Goal: Transaction & Acquisition: Subscribe to service/newsletter

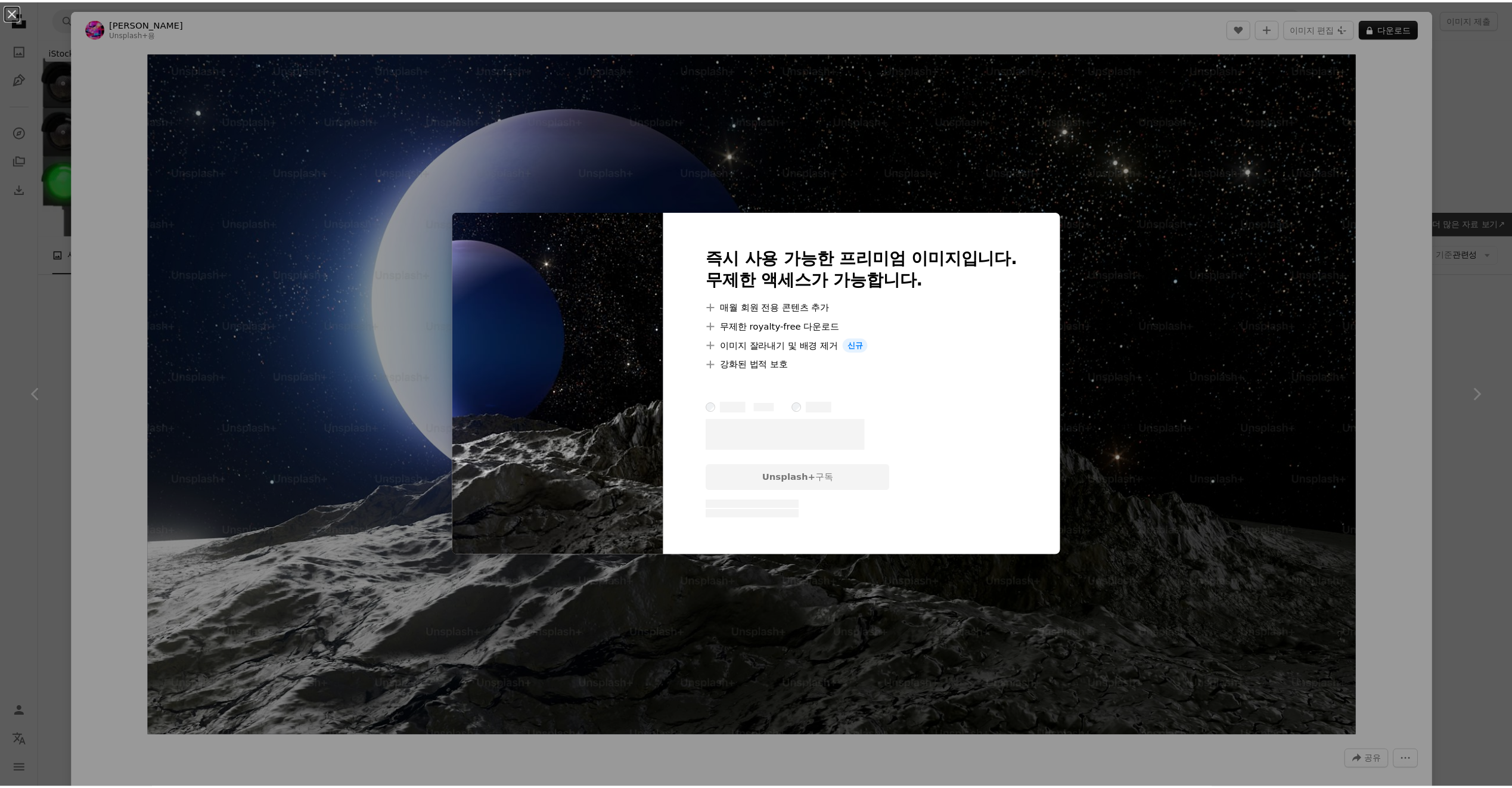
scroll to position [2513, 0]
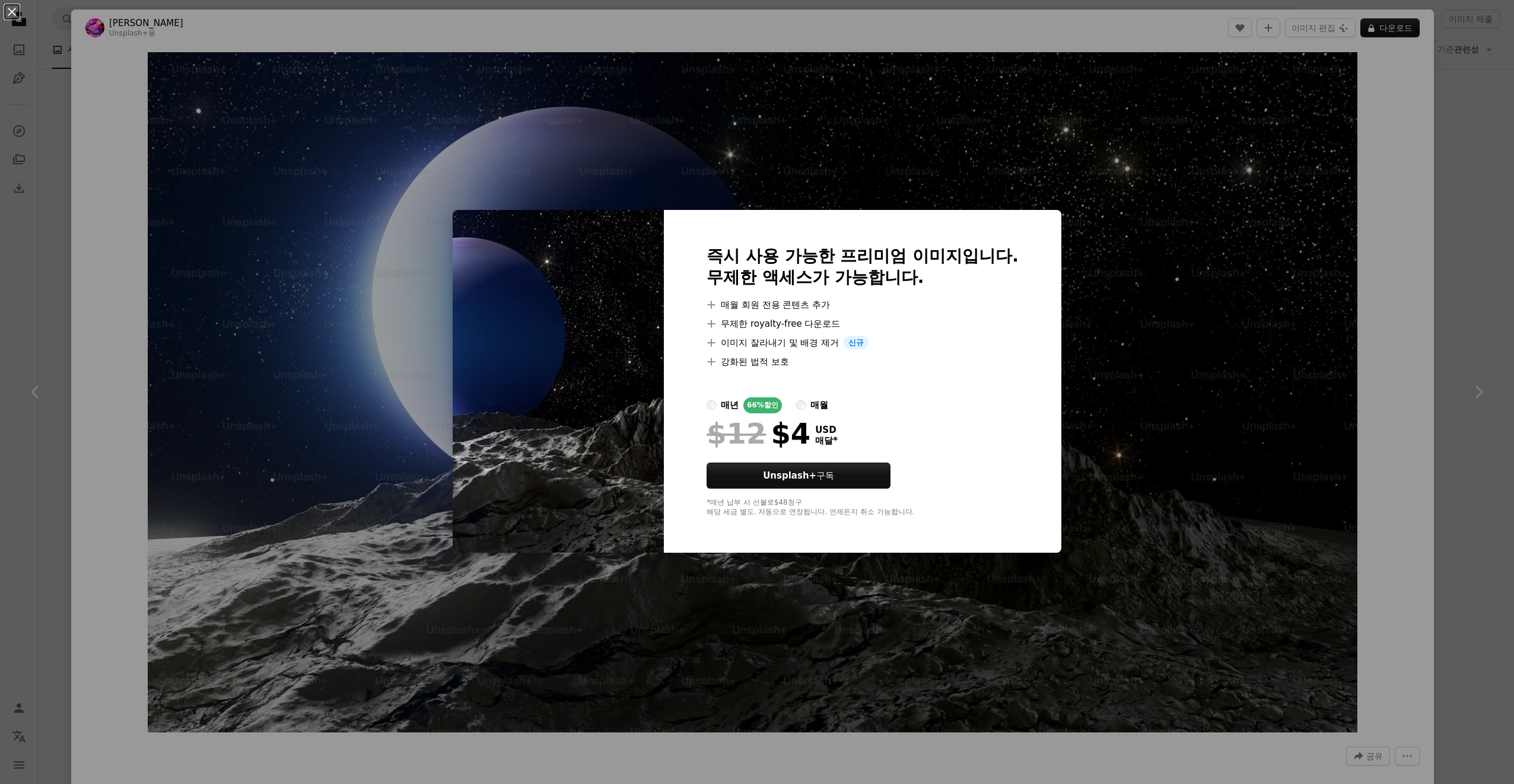
click at [1217, 293] on div "An X shape 즉시 사용 가능한 프리미엄 이미지입니다. 무제한 액세스가 가능합니다. A plus sign 매월 회원 전용 콘텐츠 추가 A…" at bounding box center [757, 392] width 1514 height 784
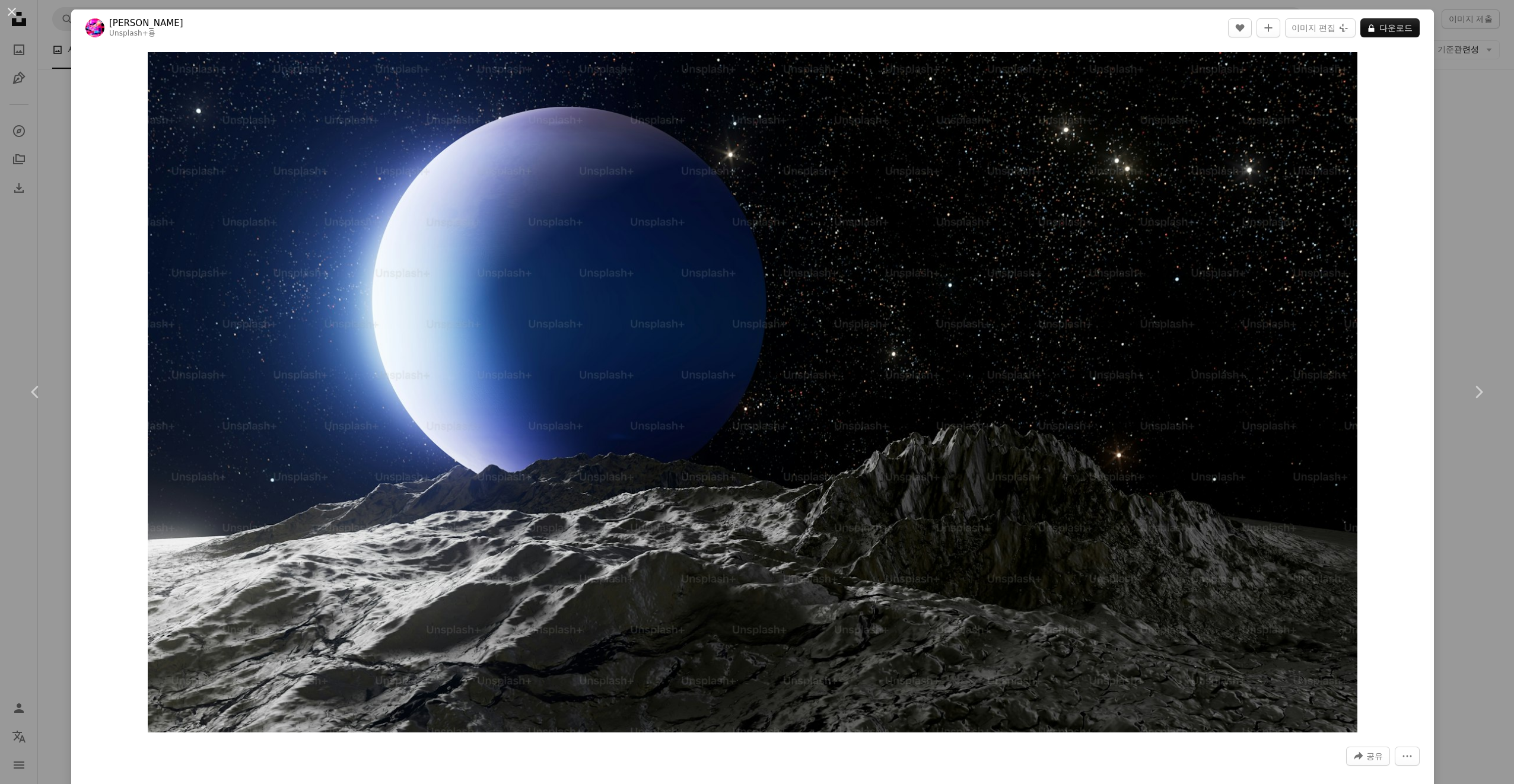
click at [1450, 94] on div "An X shape Chevron left Chevron right [PERSON_NAME] Unsplash+ 용 A heart A plus …" at bounding box center [757, 392] width 1514 height 784
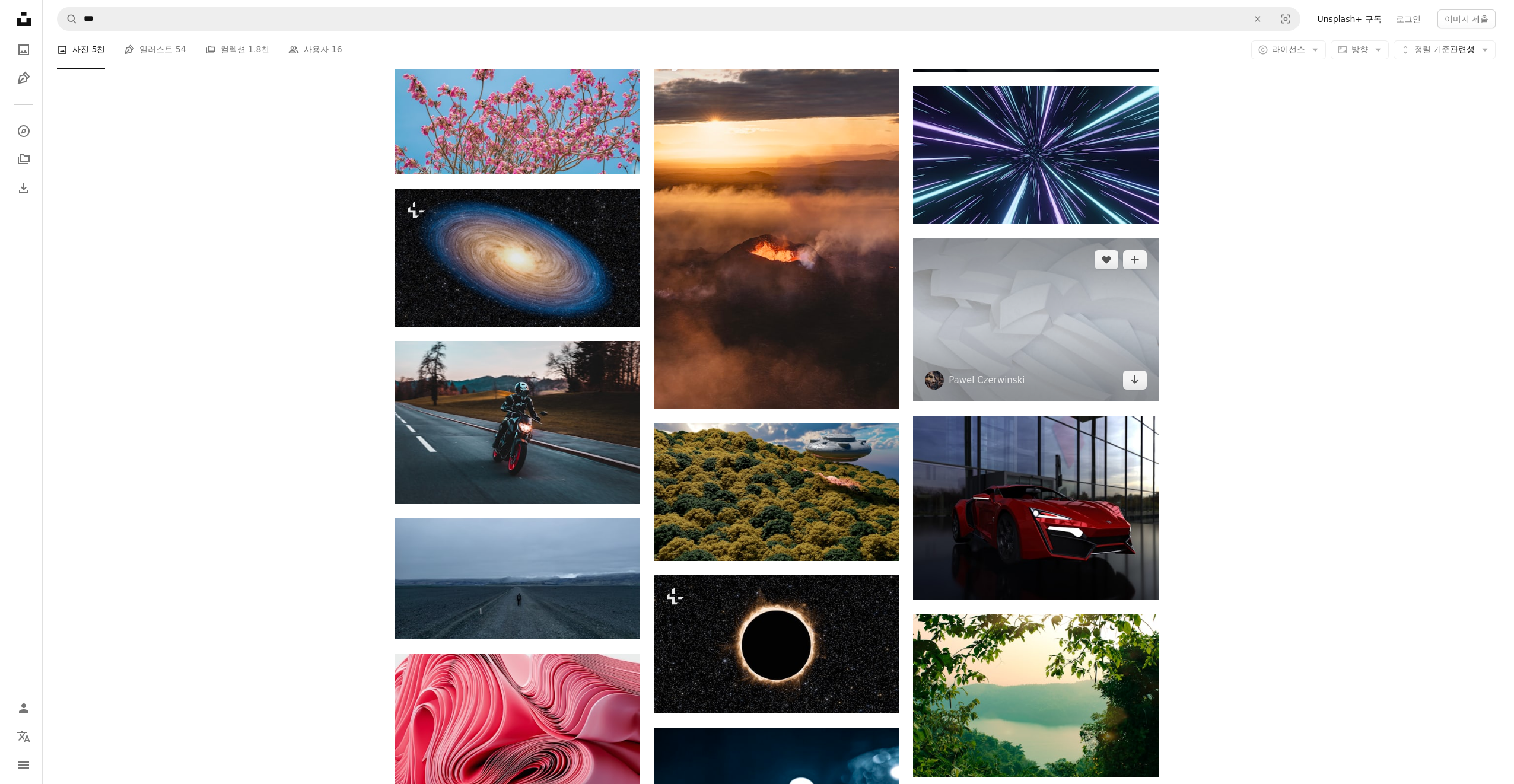
scroll to position [4397, 0]
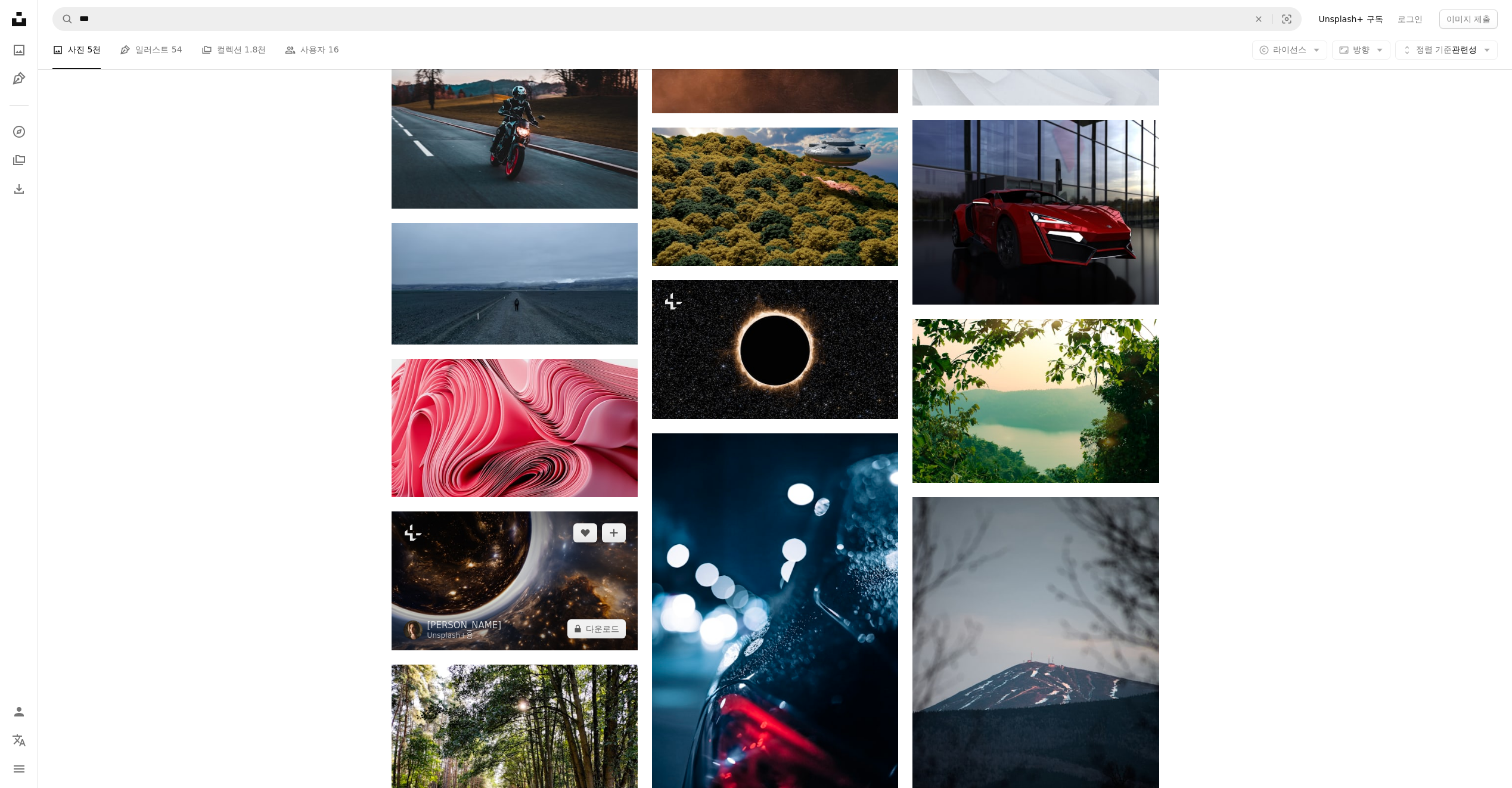
click at [511, 559] on img at bounding box center [514, 580] width 246 height 138
